Goal: Check status: Check status

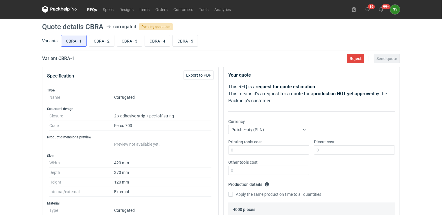
drag, startPoint x: 92, startPoint y: 10, endPoint x: 97, endPoint y: 12, distance: 5.0
click at [92, 9] on link "RFQs" at bounding box center [92, 9] width 16 height 7
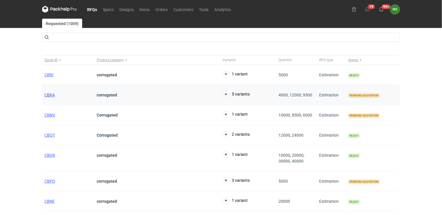
click at [52, 94] on span "CBRA" at bounding box center [49, 94] width 10 height 5
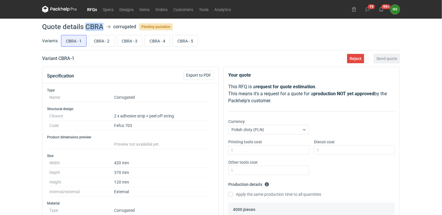
drag, startPoint x: 104, startPoint y: 26, endPoint x: 85, endPoint y: 25, distance: 18.9
click at [85, 25] on header "Quote details CBRA corrugated Pending quotation" at bounding box center [221, 26] width 358 height 7
copy h1 "CBRA"
click at [101, 26] on h1 "Quote details CBRA" at bounding box center [72, 26] width 61 height 7
click at [94, 26] on h1 "Quote details CBRA" at bounding box center [72, 26] width 61 height 7
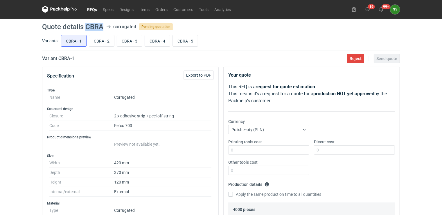
click at [94, 26] on h1 "Quote details CBRA" at bounding box center [72, 26] width 61 height 7
click at [93, 26] on h1 "Quote details CBRA" at bounding box center [72, 26] width 61 height 7
click at [90, 26] on h1 "Quote details CBRA" at bounding box center [72, 26] width 61 height 7
click at [85, 25] on h1 "Quote details CBRA" at bounding box center [72, 26] width 61 height 7
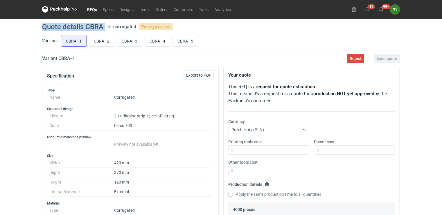
click at [99, 26] on h1 "Quote details CBRA" at bounding box center [72, 26] width 61 height 7
click at [106, 26] on header "Quote details CBRA corrugated Pending quotation" at bounding box center [221, 26] width 358 height 7
click at [203, 23] on header "Quote details CBRA corrugated Pending quotation" at bounding box center [221, 26] width 358 height 7
click at [108, 26] on header "Quote details CBRA corrugated Pending quotation" at bounding box center [221, 26] width 358 height 7
drag, startPoint x: 104, startPoint y: 25, endPoint x: 84, endPoint y: 24, distance: 19.8
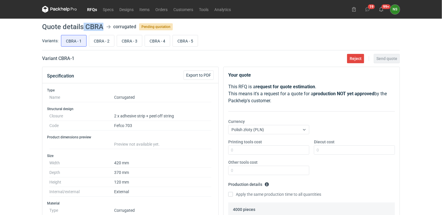
click at [84, 24] on header "Quote details CBRA corrugated Pending quotation" at bounding box center [221, 26] width 358 height 7
copy h1 "CBRA"
